Goal: Transaction & Acquisition: Purchase product/service

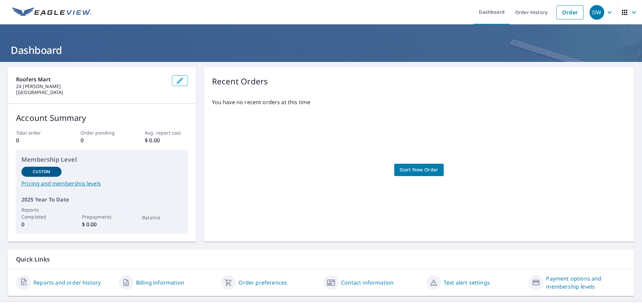
click at [405, 168] on span "Start New Order" at bounding box center [418, 169] width 39 height 8
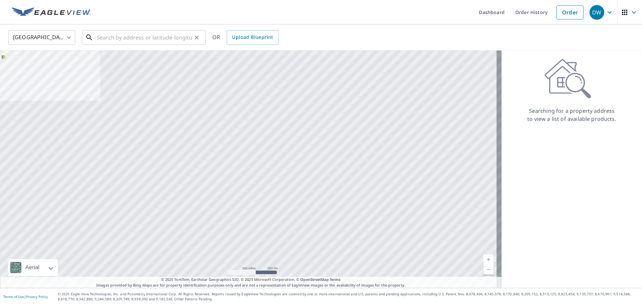
click at [105, 37] on input "text" at bounding box center [144, 37] width 95 height 19
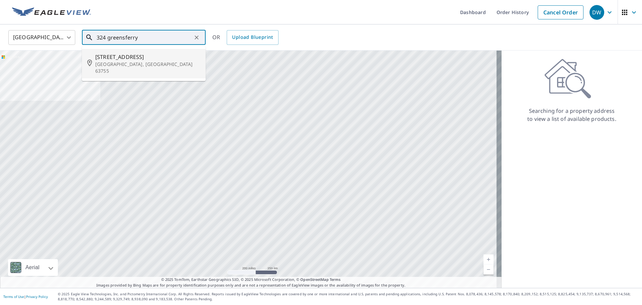
click at [129, 58] on span "[STREET_ADDRESS]" at bounding box center [147, 57] width 105 height 8
type input "[STREET_ADDRESS][PERSON_NAME]"
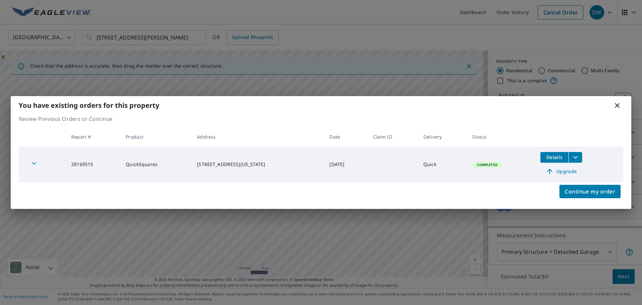
click at [618, 102] on icon at bounding box center [617, 105] width 8 height 8
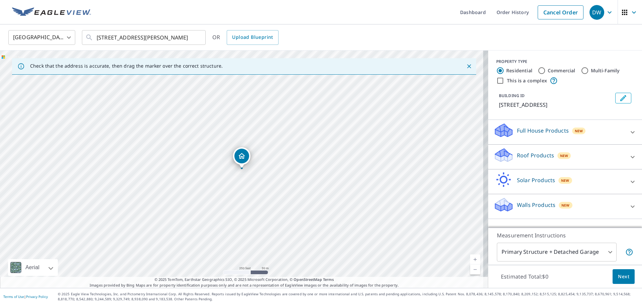
click at [529, 156] on p "Roof Products" at bounding box center [535, 155] width 37 height 8
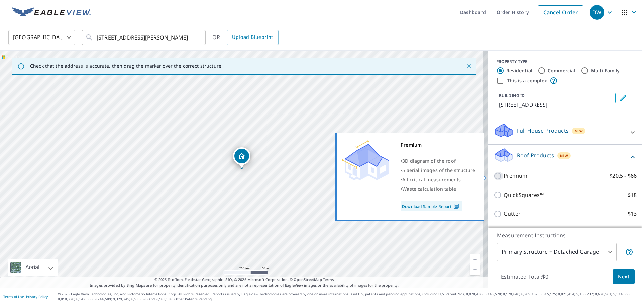
click at [493, 176] on input "Premium $20.5 - $66" at bounding box center [498, 176] width 10 height 8
checkbox input "true"
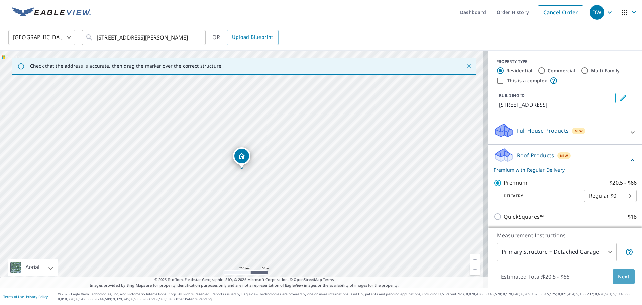
click at [622, 276] on span "Next" at bounding box center [623, 276] width 11 height 8
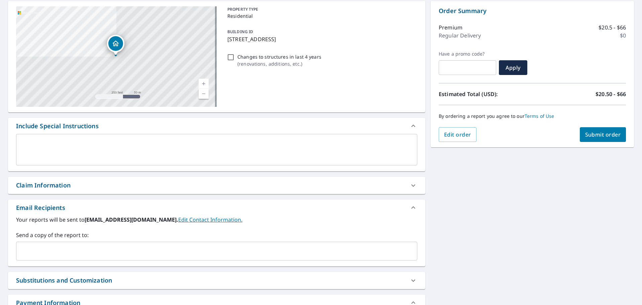
scroll to position [67, 0]
click at [48, 185] on div "Claim Information" at bounding box center [43, 184] width 54 height 9
checkbox input "true"
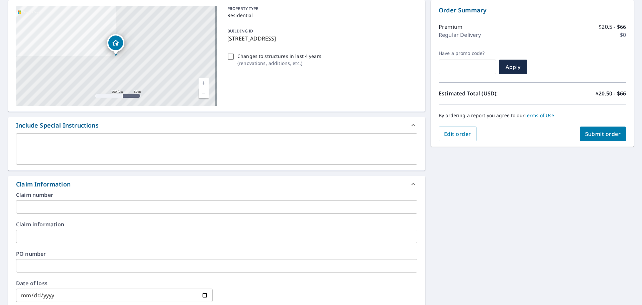
click at [31, 236] on input "text" at bounding box center [216, 235] width 401 height 13
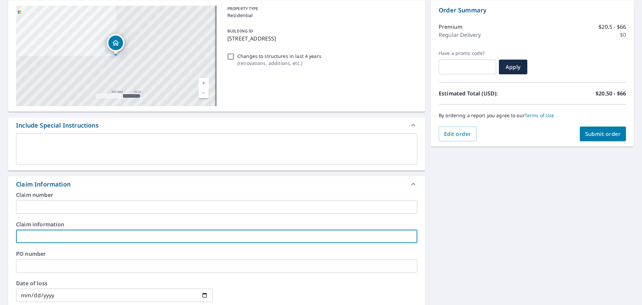
type input "[PERSON_NAME]'S ROOFING ( GRANT )"
checkbox input "true"
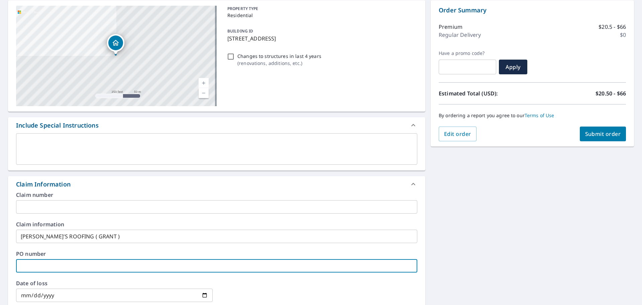
click at [26, 265] on input "text" at bounding box center [216, 265] width 401 height 13
type input "i"
checkbox input "true"
type input "is"
checkbox input "true"
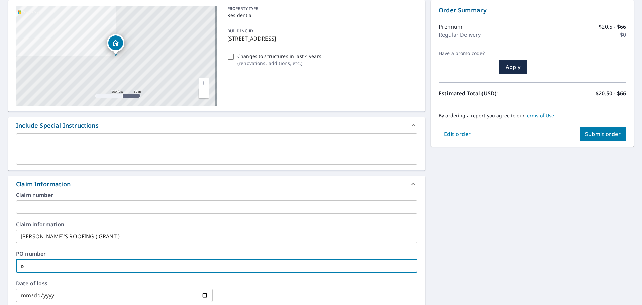
type input "iss"
checkbox input "true"
type input "issa"
checkbox input "true"
type input "[PERSON_NAME]"
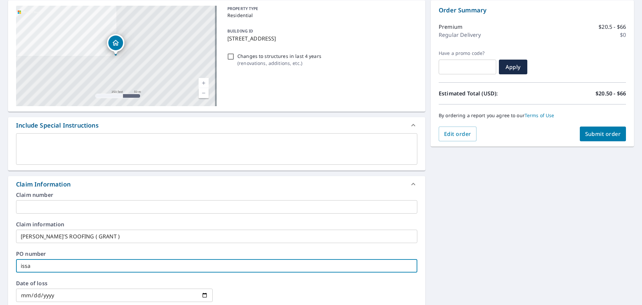
checkbox input "true"
type input "issa"
checkbox input "true"
type input "iss"
checkbox input "true"
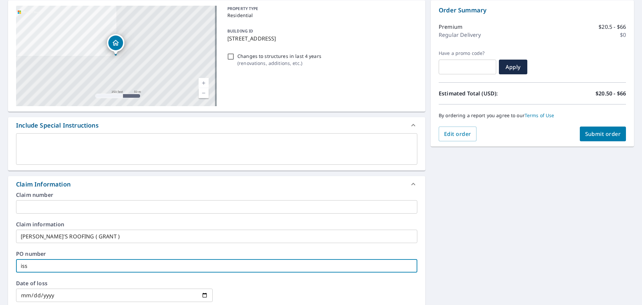
type input "is"
checkbox input "true"
type input "i"
checkbox input "true"
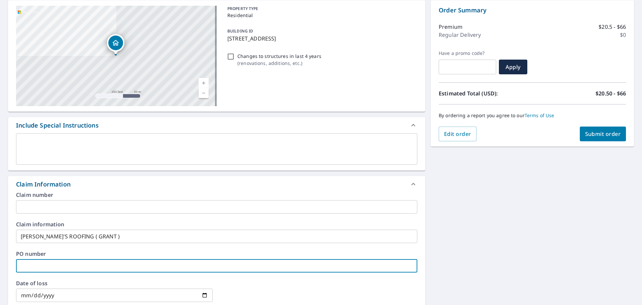
type input "I"
checkbox input "true"
type input "IS"
checkbox input "true"
type input "ISS"
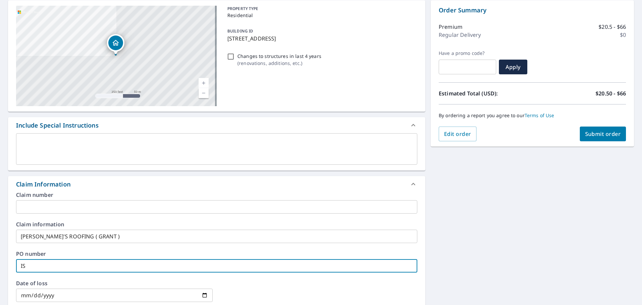
checkbox input "true"
type input "ISSA"
checkbox input "true"
type input "[PERSON_NAME]"
checkbox input "true"
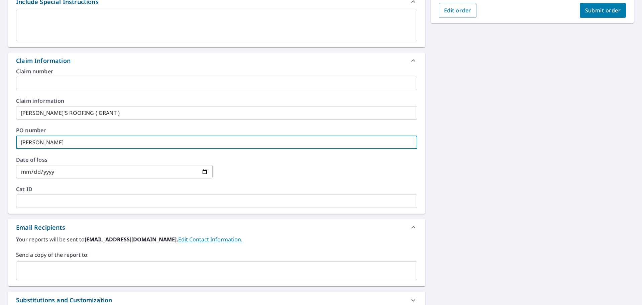
scroll to position [234, 0]
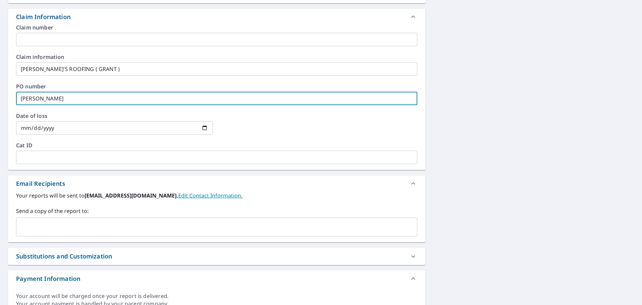
type input "[PERSON_NAME]"
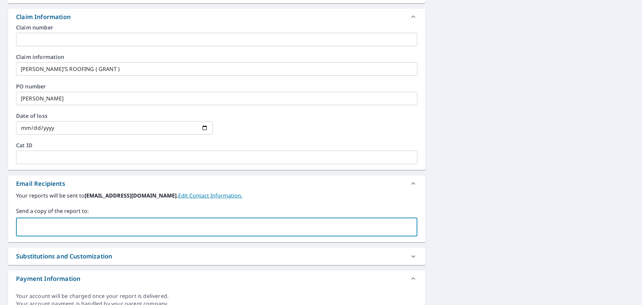
drag, startPoint x: 35, startPoint y: 228, endPoint x: 39, endPoint y: 227, distance: 4.1
click at [35, 228] on input "text" at bounding box center [211, 226] width 385 height 13
type input "[EMAIL_ADDRESS][DOMAIN_NAME]"
click at [408, 226] on icon "Clear" at bounding box center [410, 227] width 4 height 4
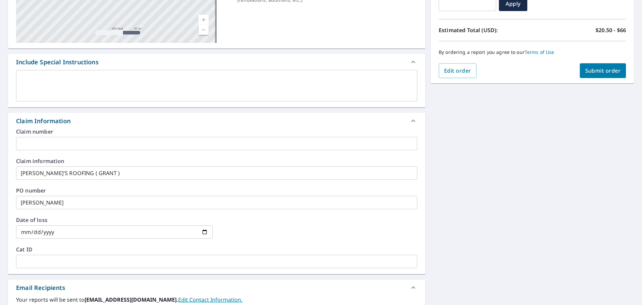
scroll to position [98, 0]
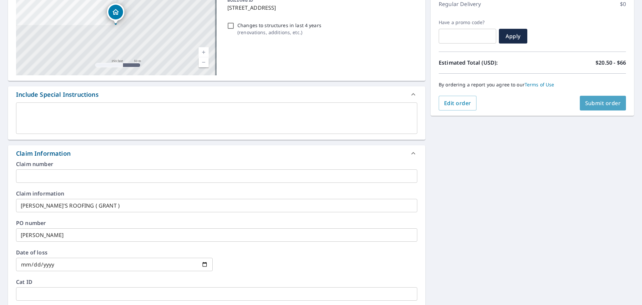
click at [589, 101] on span "Submit order" at bounding box center [603, 102] width 36 height 7
checkbox input "true"
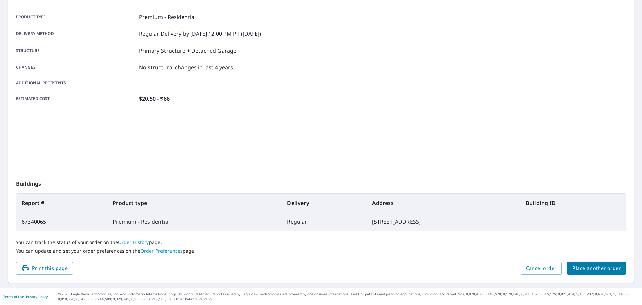
scroll to position [89, 0]
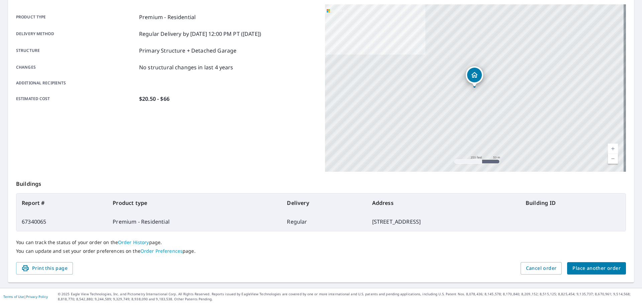
click at [585, 267] on span "Place another order" at bounding box center [596, 268] width 48 height 8
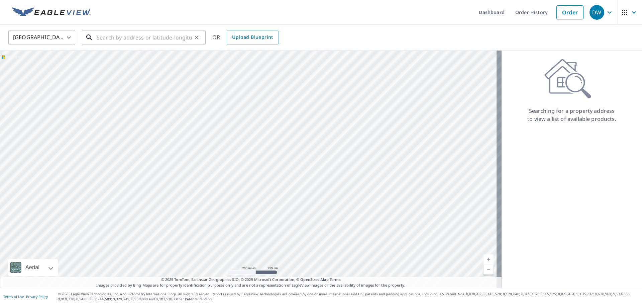
click at [105, 37] on input "text" at bounding box center [144, 37] width 95 height 19
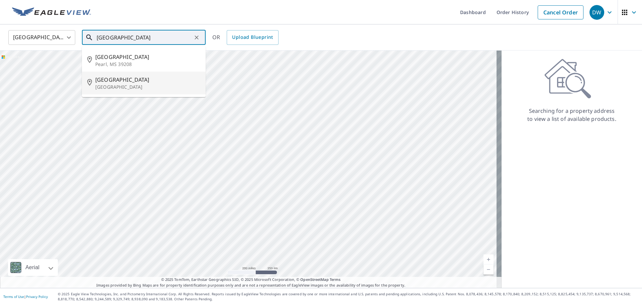
click at [112, 84] on p "[GEOGRAPHIC_DATA]" at bounding box center [147, 87] width 105 height 7
type input "[STREET_ADDRESS][PERSON_NAME]"
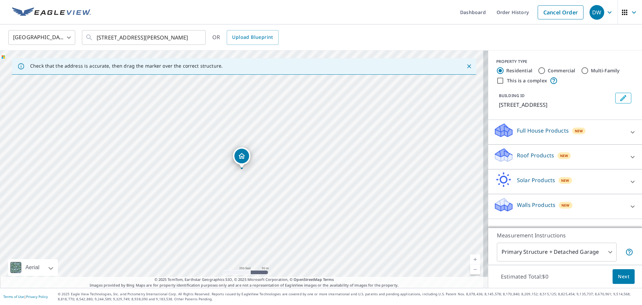
click at [525, 159] on p "Roof Products" at bounding box center [535, 155] width 37 height 8
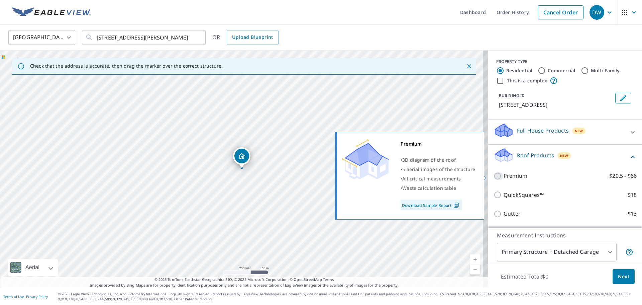
click at [493, 175] on input "Premium $20.5 - $66" at bounding box center [498, 176] width 10 height 8
checkbox input "true"
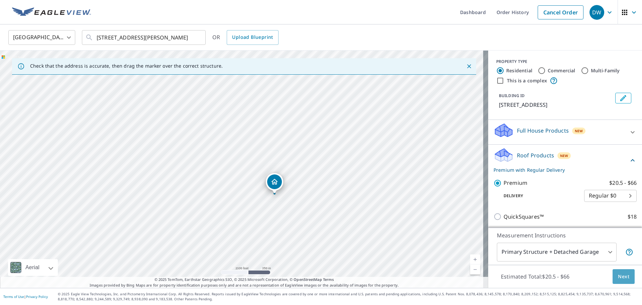
click at [618, 273] on span "Next" at bounding box center [623, 276] width 11 height 8
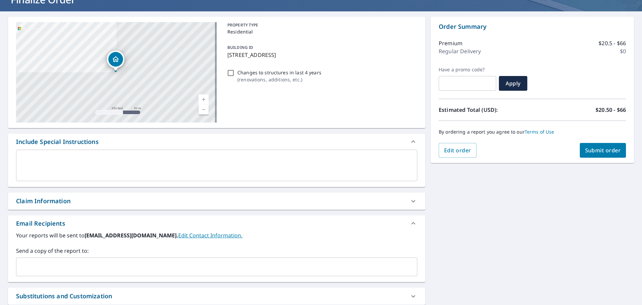
scroll to position [67, 0]
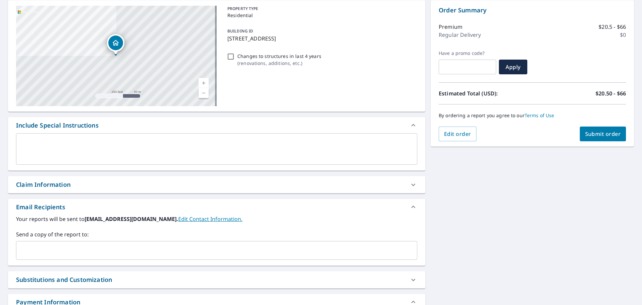
click at [54, 185] on div "Claim Information" at bounding box center [43, 184] width 54 height 9
checkbox input "true"
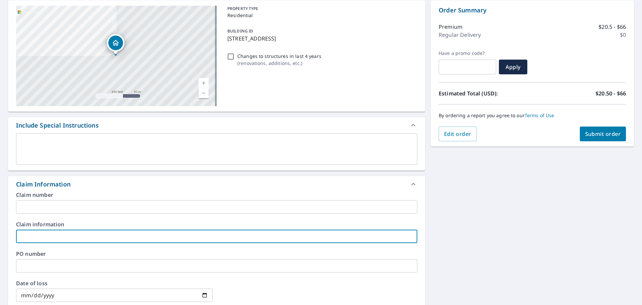
drag, startPoint x: 56, startPoint y: 235, endPoint x: 62, endPoint y: 236, distance: 5.2
click at [56, 235] on input "text" at bounding box center [216, 235] width 401 height 13
type input "[PERSON_NAME]'S ROOFING ( GRANT )"
checkbox input "true"
drag, startPoint x: 32, startPoint y: 264, endPoint x: 37, endPoint y: 265, distance: 5.1
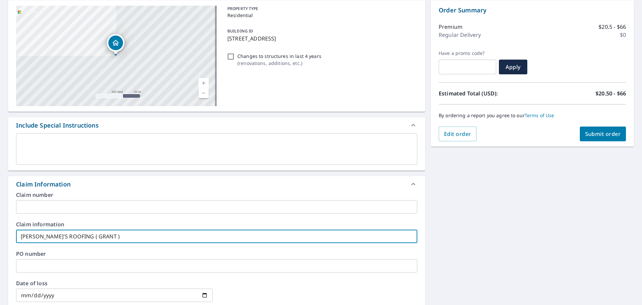
click at [32, 264] on input "text" at bounding box center [216, 265] width 401 height 13
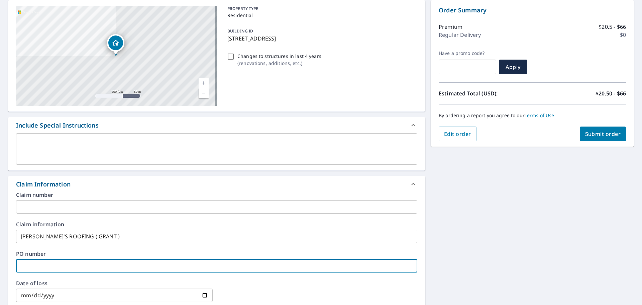
type input "C"
checkbox input "true"
type input "CH"
checkbox input "true"
type input "CHR"
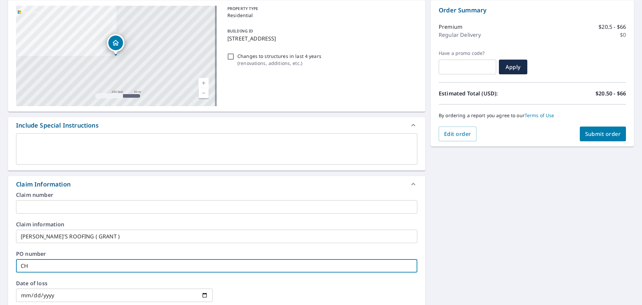
checkbox input "true"
type input "CHRI"
checkbox input "true"
type input "[PERSON_NAME]"
checkbox input "true"
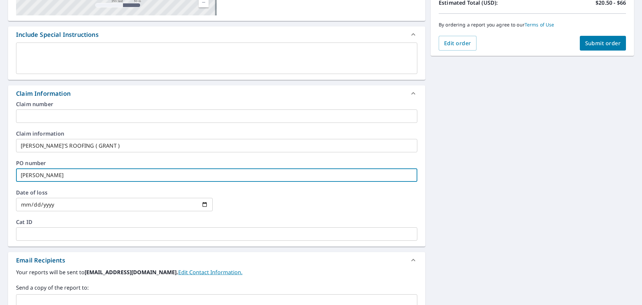
scroll to position [131, 0]
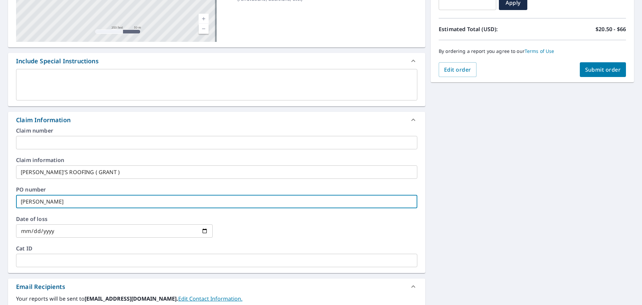
type input "[PERSON_NAME]"
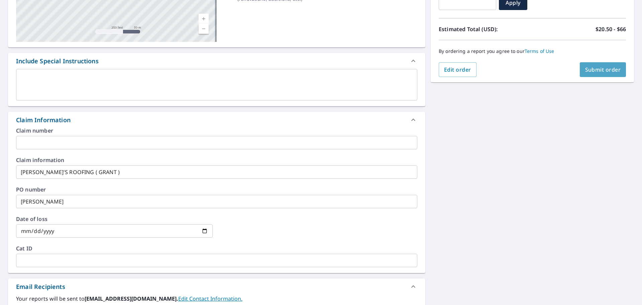
click at [590, 69] on span "Submit order" at bounding box center [603, 69] width 36 height 7
checkbox input "true"
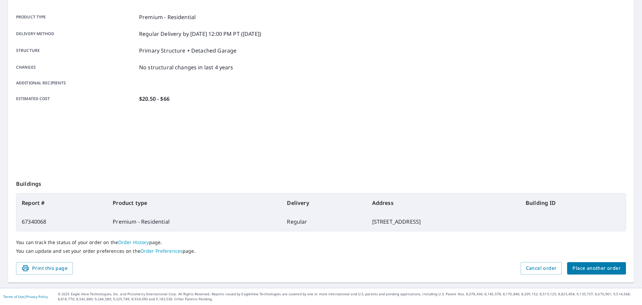
scroll to position [89, 0]
